Goal: Transaction & Acquisition: Subscribe to service/newsletter

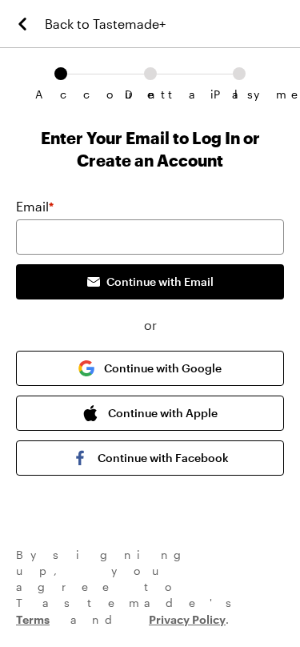
scroll to position [16, 0]
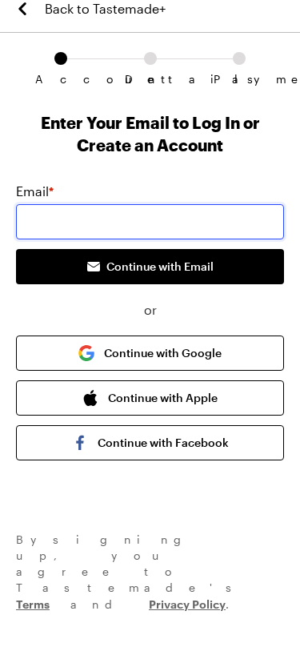
click at [230, 222] on input "email" at bounding box center [150, 236] width 268 height 35
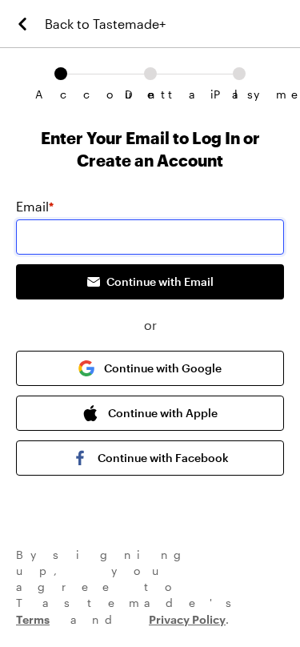
type input "[PERSON_NAME][EMAIL_ADDRESS][PERSON_NAME][DOMAIN_NAME]"
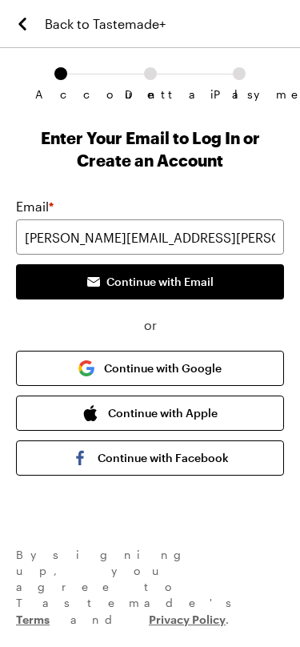
click at [207, 276] on span "Continue with Email" at bounding box center [159, 282] width 107 height 16
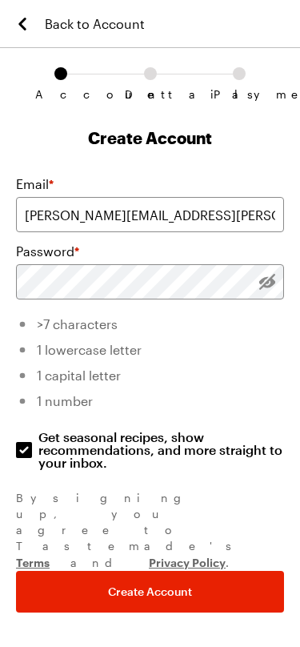
click at [153, 322] on li ">7 characters" at bounding box center [150, 322] width 268 height 26
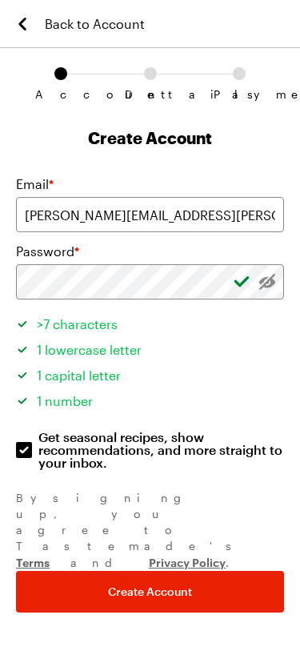
click at [258, 571] on button "Create Account" at bounding box center [150, 592] width 268 height 42
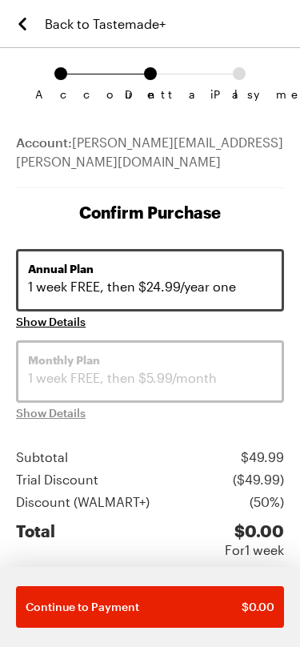
click at [35, 18] on link "Back to Tastemade+" at bounding box center [89, 23] width 153 height 47
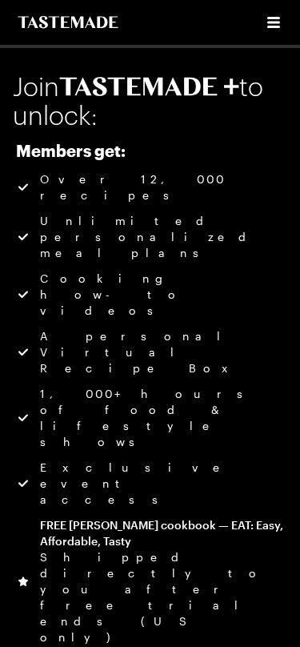
click at [27, 27] on icon "To Tastemade Home Page" at bounding box center [68, 22] width 104 height 13
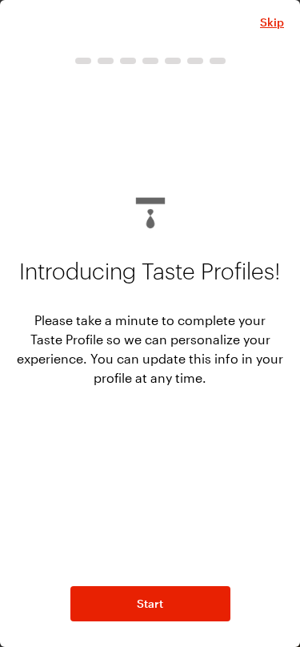
click at [283, 25] on span "Skip" at bounding box center [272, 22] width 24 height 16
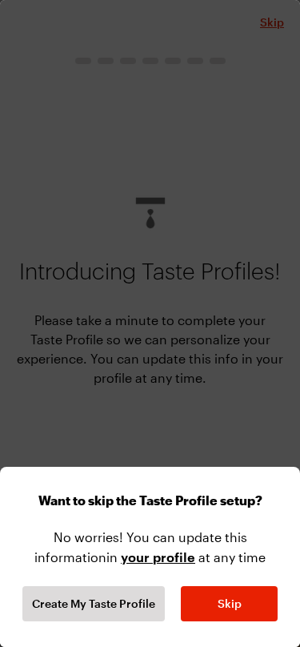
click at [247, 608] on button "Skip" at bounding box center [229, 603] width 97 height 35
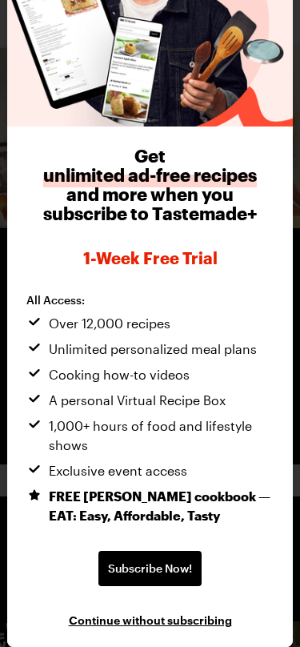
scroll to position [104, 0]
click at [271, 562] on div "Get unlimited ad-free recipes and more when you subscribe to Tastemade+ 1-week …" at bounding box center [149, 387] width 246 height 482
click at [282, 612] on div "Get unlimited ad-free recipes and more when you subscribe to Tastemade+ 1-week …" at bounding box center [149, 386] width 285 height 520
click at [210, 635] on div "Get unlimited ad-free recipes and more when you subscribe to Tastemade+ 1-week …" at bounding box center [149, 386] width 285 height 520
click at [212, 624] on span "Continue without subscribing" at bounding box center [150, 619] width 163 height 16
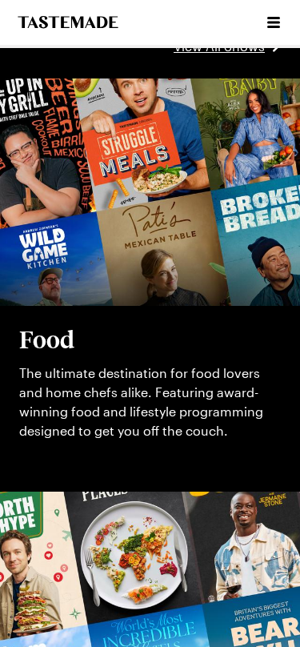
scroll to position [546, 0]
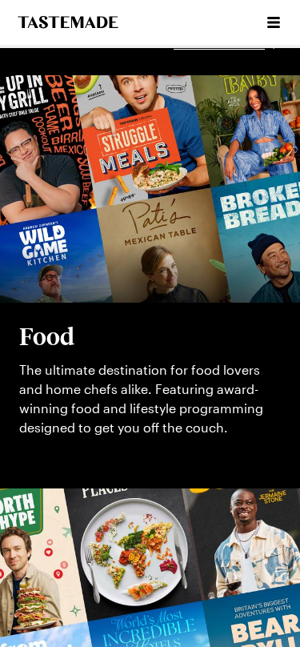
click at [287, 8] on div "Cooking Shows Streaming Tastemade +" at bounding box center [150, 22] width 300 height 45
click at [282, 15] on icon "Open menu" at bounding box center [273, 22] width 19 height 19
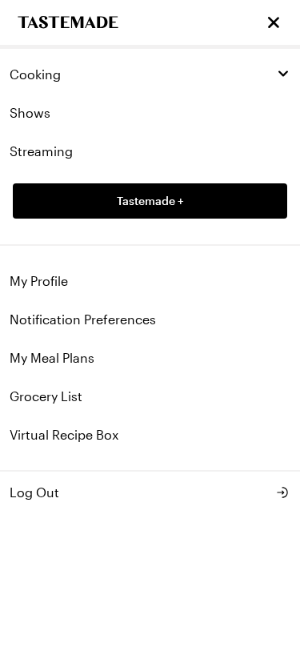
click at [233, 202] on link "Tastemade +" at bounding box center [150, 200] width 275 height 35
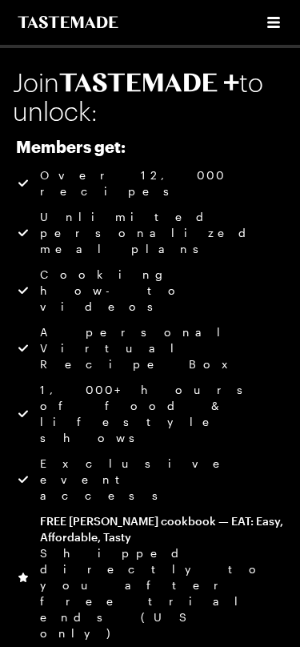
scroll to position [4, 0]
click at [272, 513] on div "FREE [PERSON_NAME] cookbook — EAT: Easy, Affordable, Tasty Shipped directly to …" at bounding box center [162, 577] width 244 height 128
click at [65, 110] on h1 "Join to unlock:" at bounding box center [150, 99] width 275 height 58
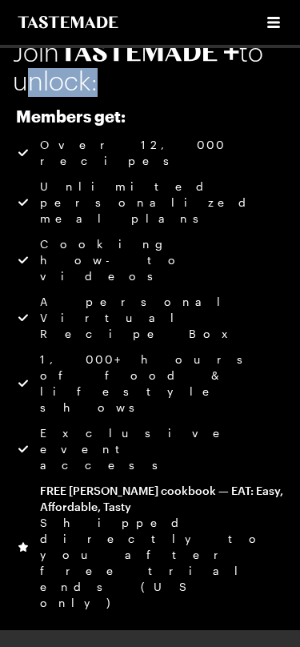
scroll to position [36, 0]
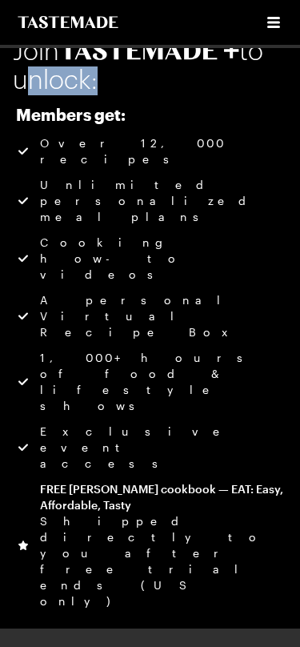
click at [35, 46] on div "Cooking Shows Streaming Tastemade +" at bounding box center [150, 24] width 300 height 48
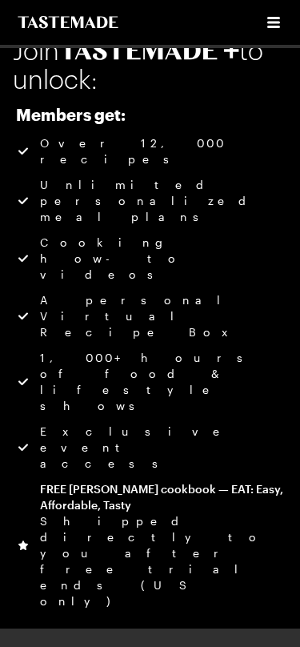
click at [24, 62] on h1 "Join to unlock:" at bounding box center [150, 67] width 275 height 58
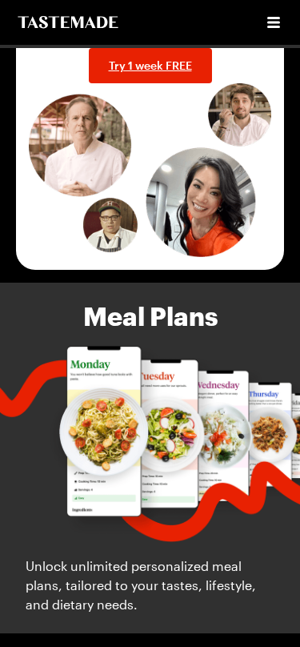
scroll to position [2288, 0]
click at [272, 17] on icon "Open menu" at bounding box center [273, 22] width 19 height 19
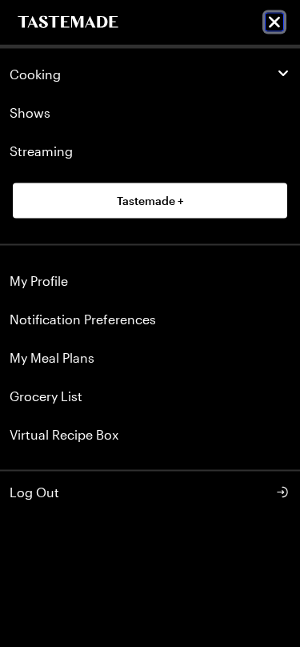
scroll to position [3360, 0]
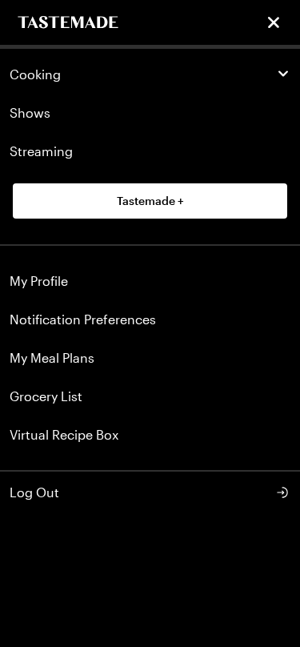
click at [221, 472] on button "Log Out" at bounding box center [150, 492] width 300 height 42
